Goal: Navigation & Orientation: Find specific page/section

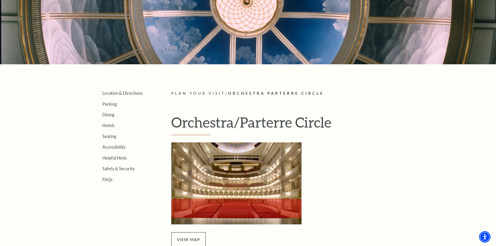
scroll to position [104, 0]
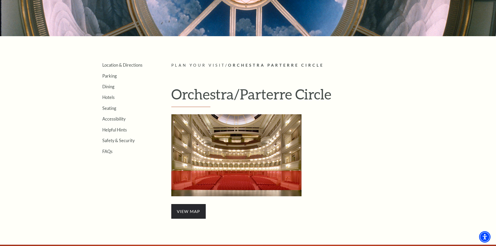
click at [182, 212] on span "view map" at bounding box center [188, 211] width 34 height 15
click at [113, 109] on link "Seating" at bounding box center [109, 108] width 14 height 5
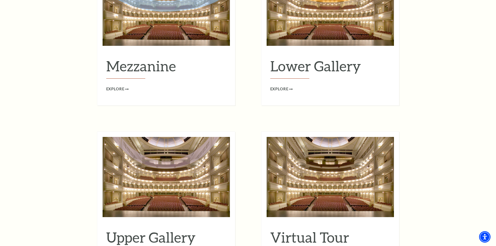
scroll to position [677, 0]
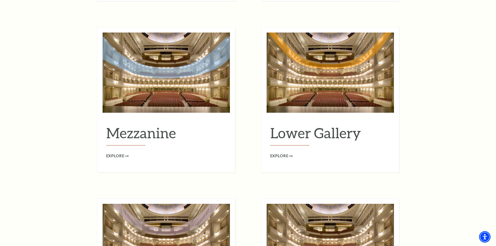
click at [286, 153] on span "Explore" at bounding box center [279, 156] width 18 height 7
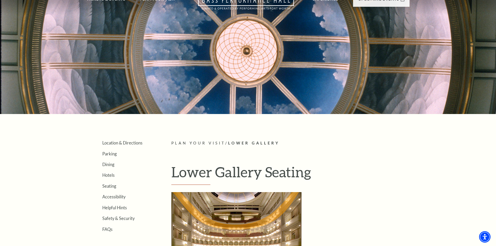
scroll to position [130, 0]
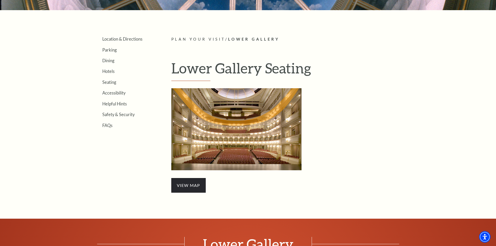
click at [187, 188] on span "view map" at bounding box center [188, 185] width 34 height 15
click at [195, 178] on div "view map" at bounding box center [255, 140] width 169 height 104
click at [197, 182] on span "view map" at bounding box center [188, 185] width 34 height 15
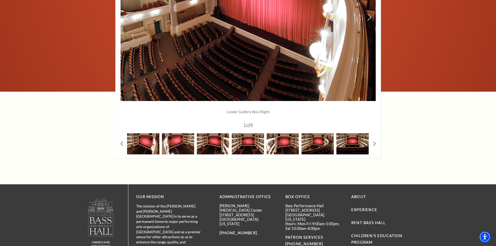
scroll to position [469, 0]
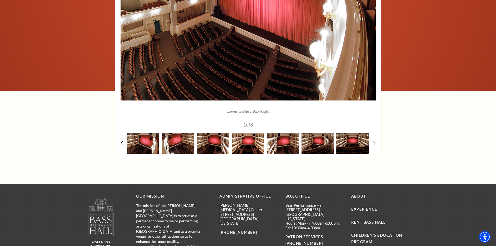
click at [257, 142] on img at bounding box center [248, 143] width 32 height 21
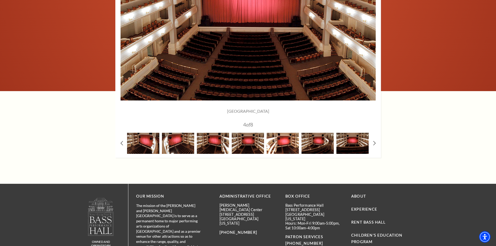
click at [278, 142] on img at bounding box center [283, 143] width 32 height 21
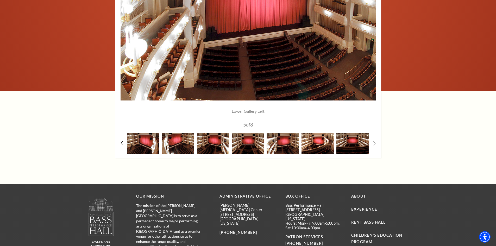
click at [327, 145] on img at bounding box center [318, 143] width 32 height 21
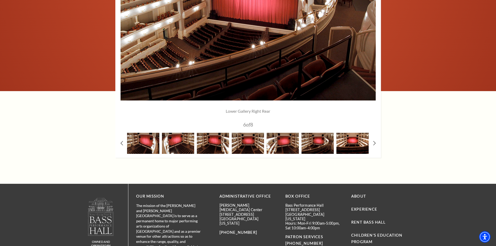
click at [341, 142] on img at bounding box center [353, 143] width 32 height 21
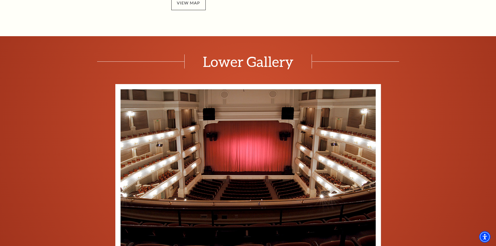
scroll to position [313, 0]
